Goal: Transaction & Acquisition: Purchase product/service

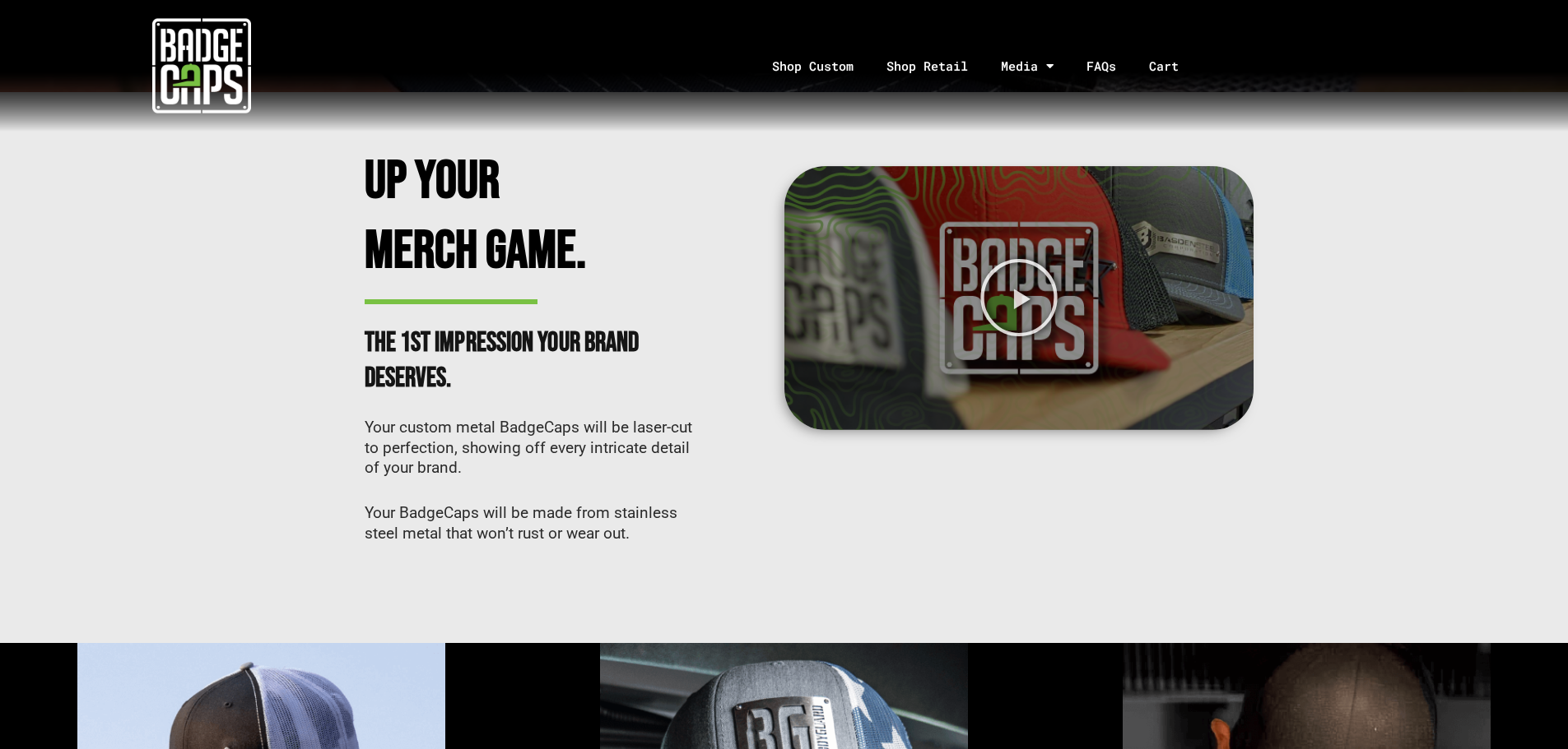
scroll to position [658, 0]
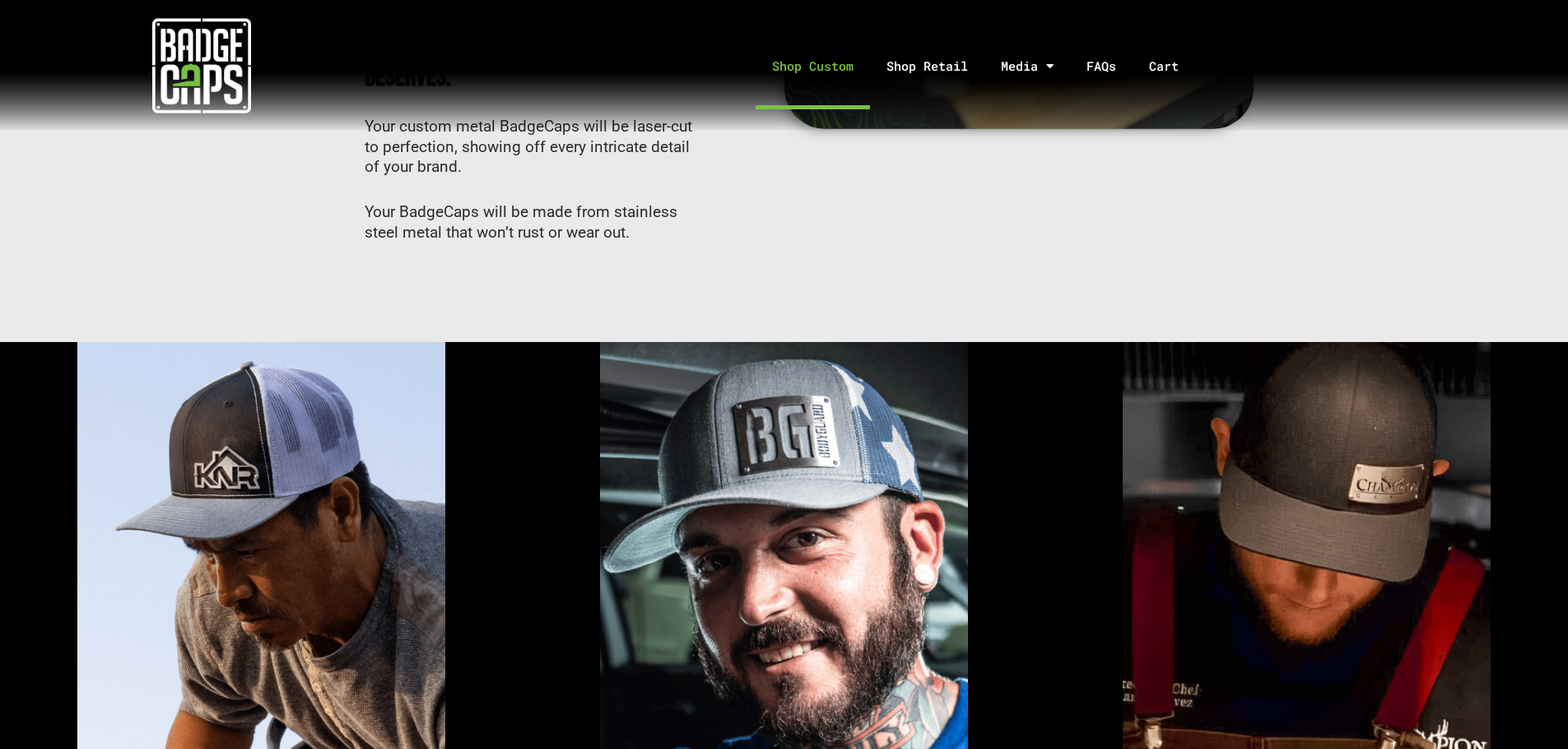
click at [831, 66] on link "Shop Custom" at bounding box center [812, 66] width 114 height 86
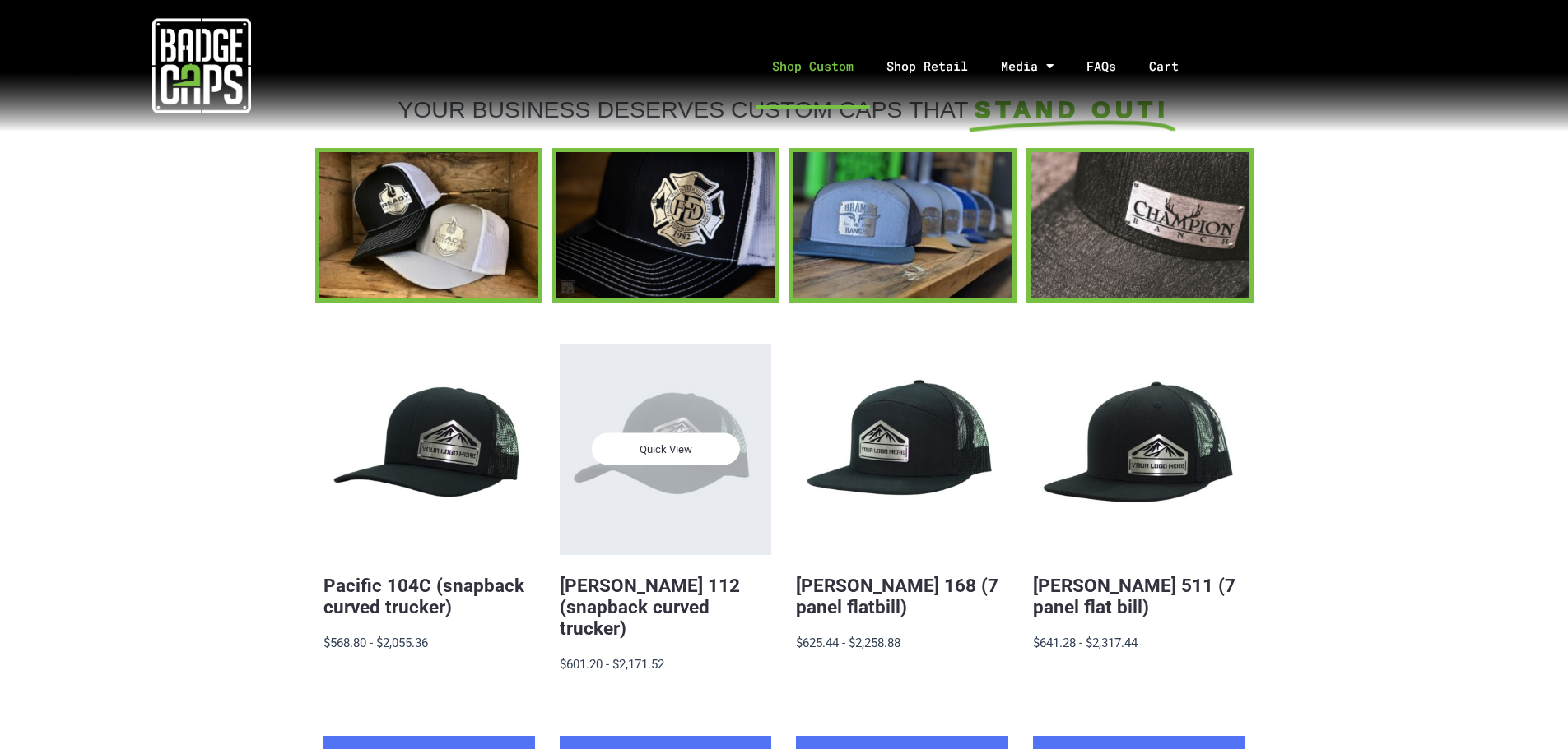
scroll to position [82, 0]
